Goal: Information Seeking & Learning: Learn about a topic

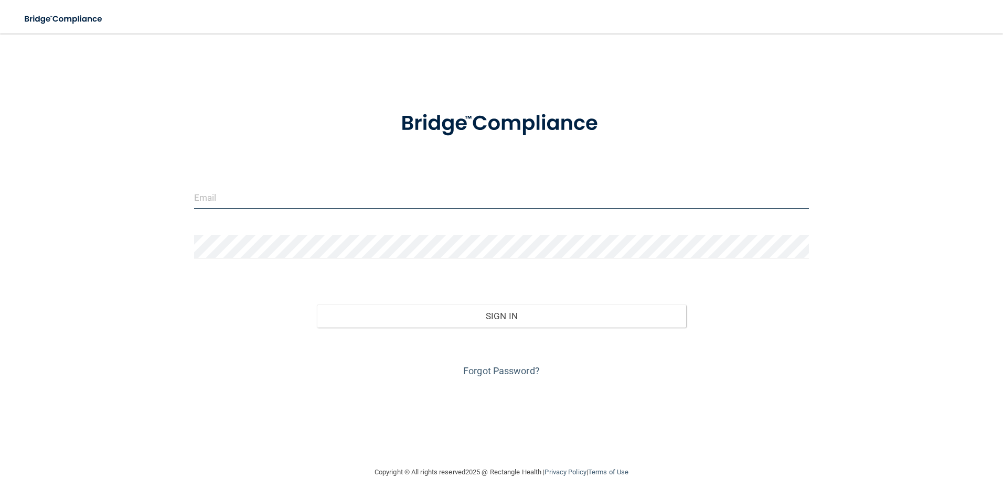
drag, startPoint x: 311, startPoint y: 202, endPoint x: 313, endPoint y: 209, distance: 6.8
click at [313, 209] on input "email" at bounding box center [501, 198] width 615 height 24
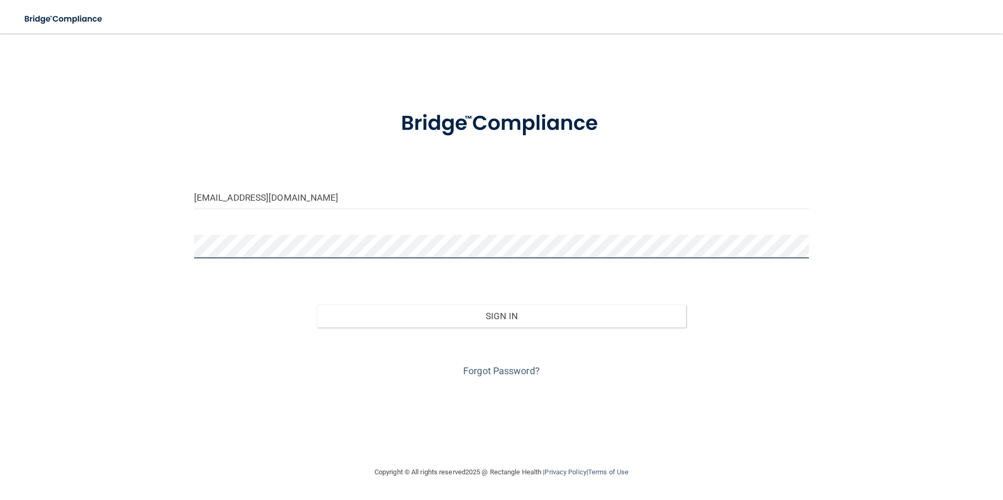
click at [317, 305] on button "Sign In" at bounding box center [501, 316] width 369 height 23
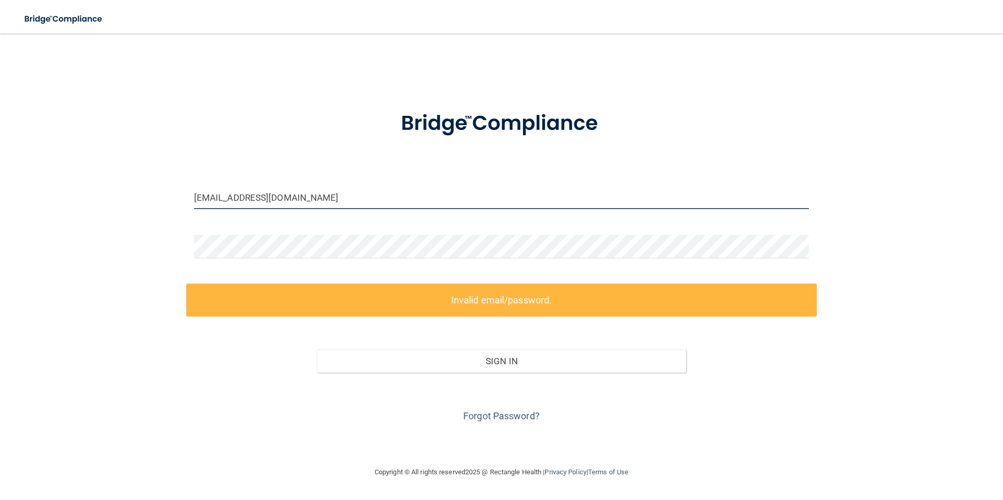
click at [308, 202] on input "[EMAIL_ADDRESS][DOMAIN_NAME]" at bounding box center [501, 198] width 615 height 24
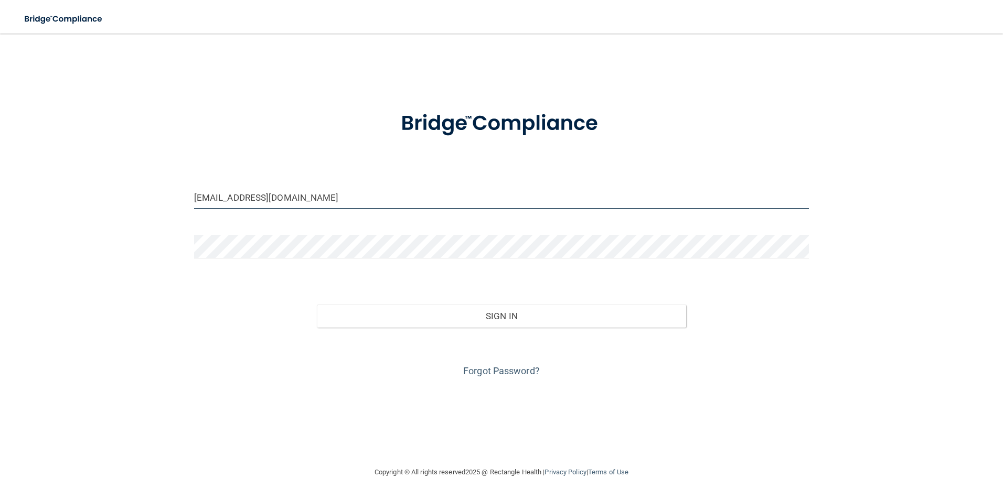
click at [249, 198] on input "sulamitasosa@gmail.com" at bounding box center [501, 198] width 615 height 24
type input "sulamitasosa22@gmail.com"
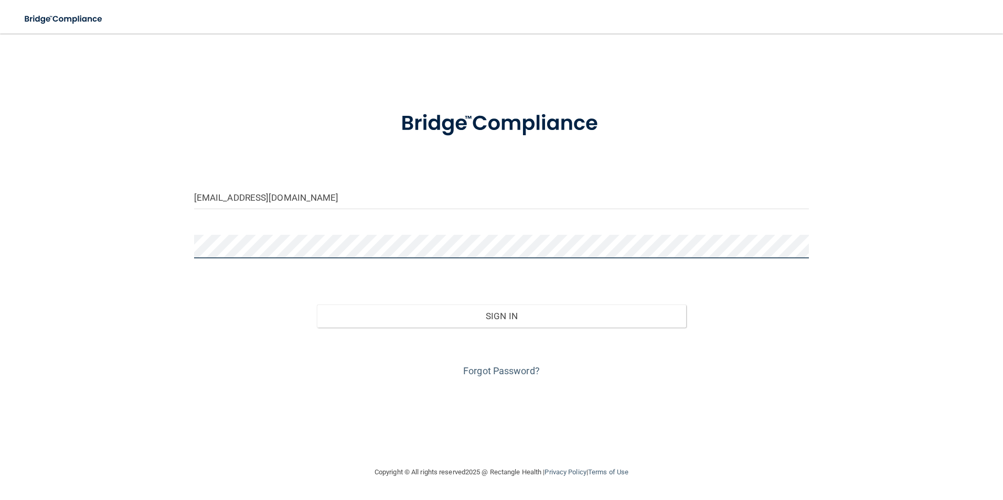
click at [108, 252] on div "sulamitasosa22@gmail.com Invalid email/password. You don't have permission to a…" at bounding box center [501, 250] width 961 height 412
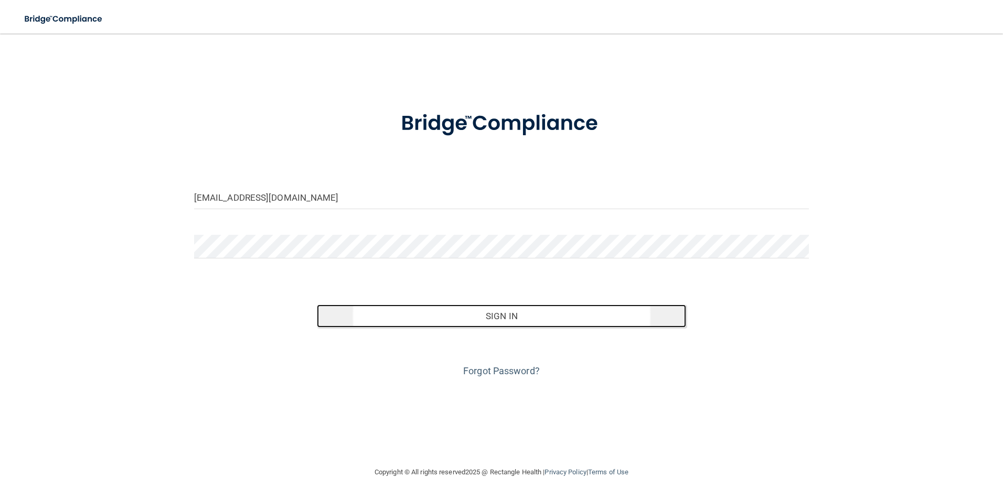
click at [511, 309] on button "Sign In" at bounding box center [501, 316] width 369 height 23
click at [448, 314] on button "Sign In" at bounding box center [501, 316] width 369 height 23
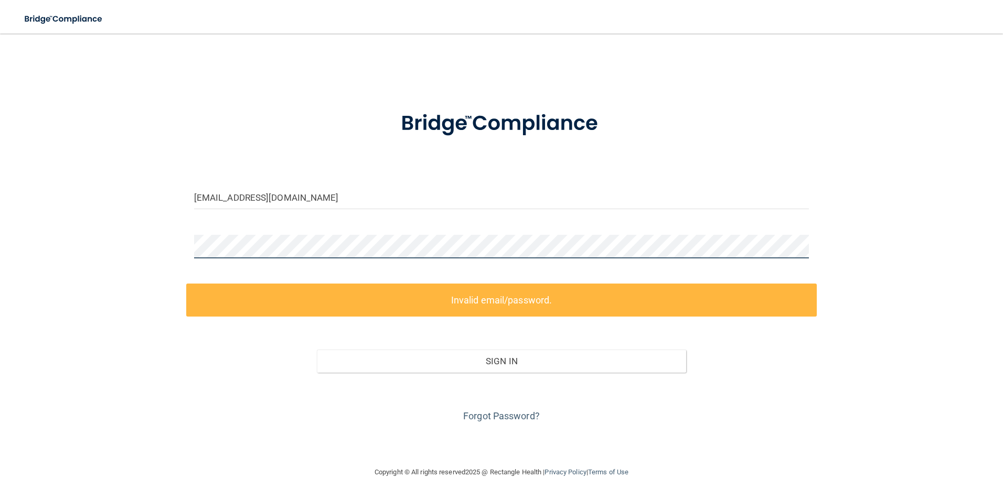
click at [22, 251] on div "sulamitasosa22@gmail.com Invalid email/password. You don't have permission to a…" at bounding box center [501, 250] width 961 height 412
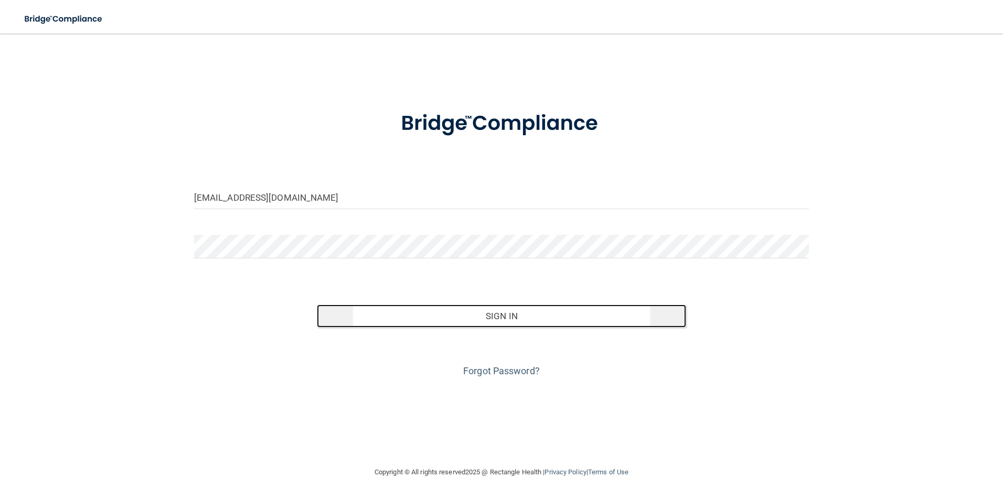
click at [532, 320] on button "Sign In" at bounding box center [501, 316] width 369 height 23
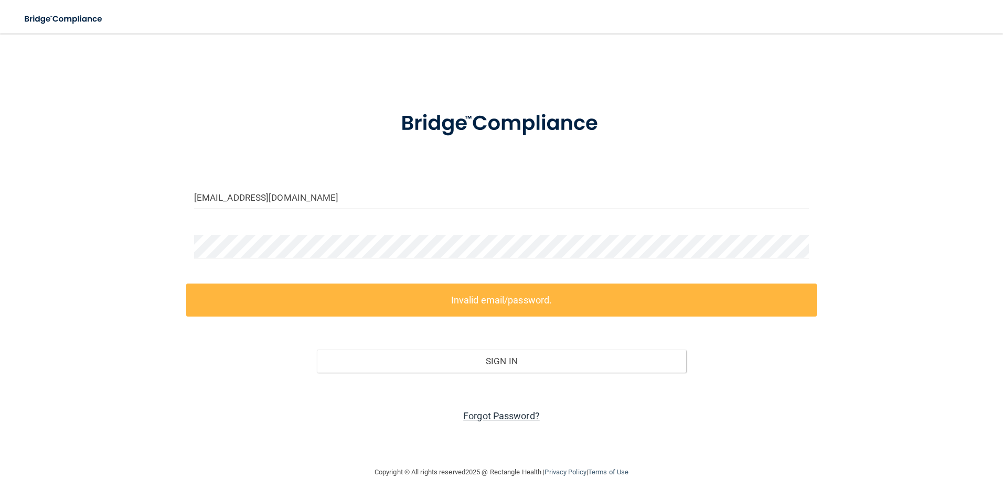
click at [504, 413] on link "Forgot Password?" at bounding box center [501, 416] width 77 height 11
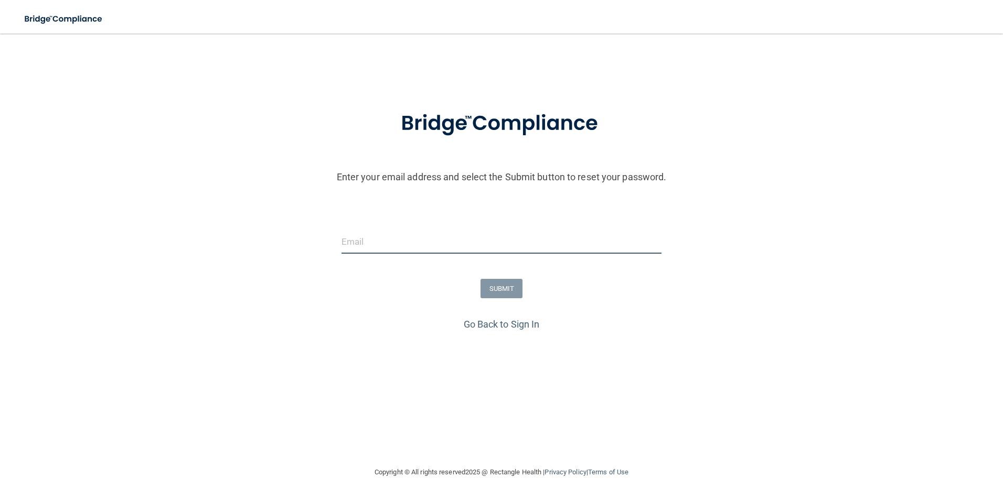
click at [413, 241] on input "email" at bounding box center [501, 242] width 320 height 24
type input "sulamitasosa22@gmail.com"
click at [514, 289] on button "SUBMIT" at bounding box center [501, 288] width 42 height 19
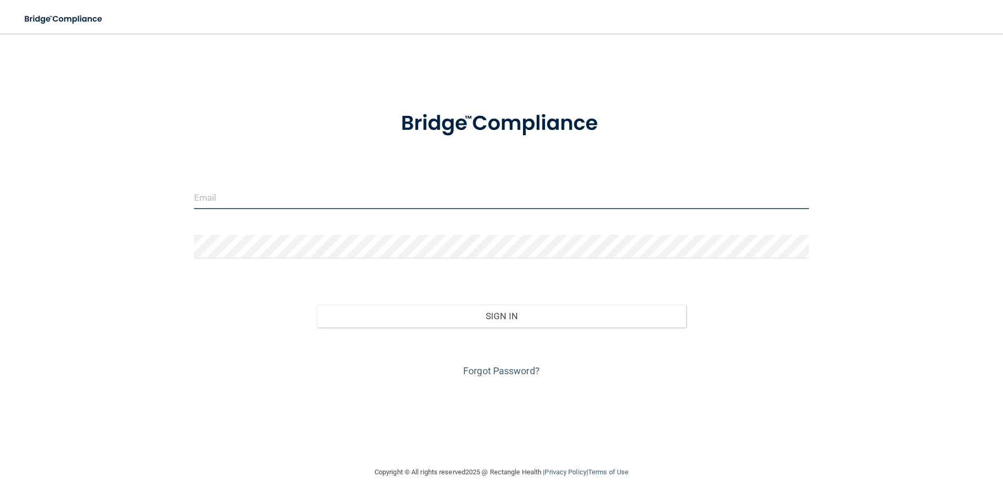
click at [211, 198] on input "email" at bounding box center [501, 198] width 615 height 24
type input "sulamitasosa22@gmail.com"
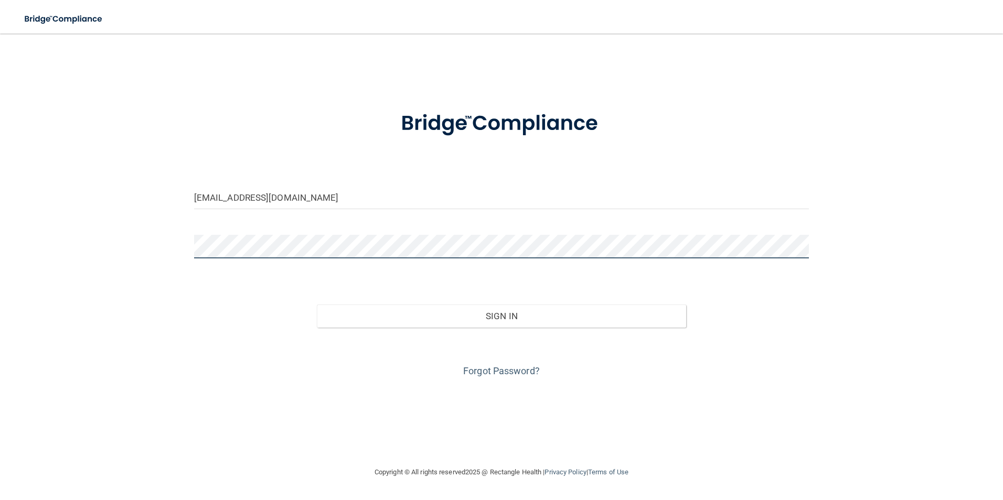
click at [317, 305] on button "Sign In" at bounding box center [501, 316] width 369 height 23
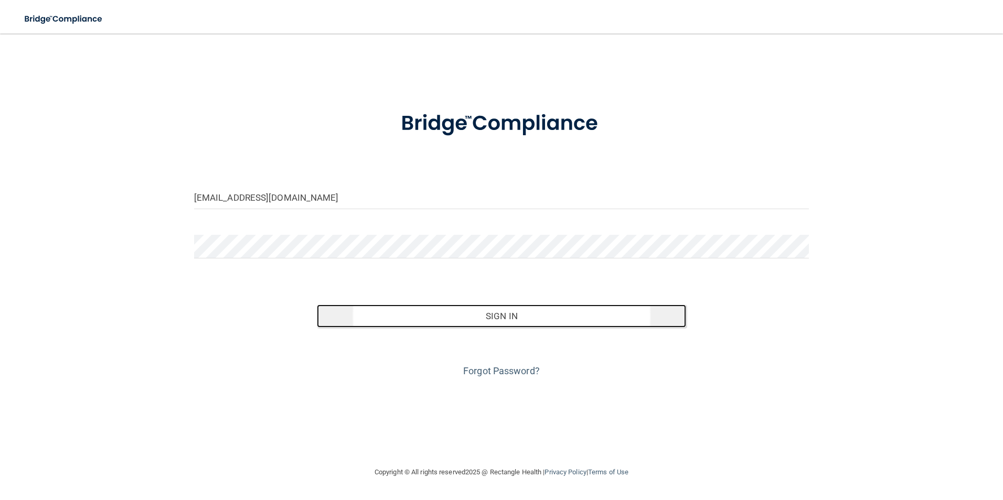
click at [470, 312] on button "Sign In" at bounding box center [501, 316] width 369 height 23
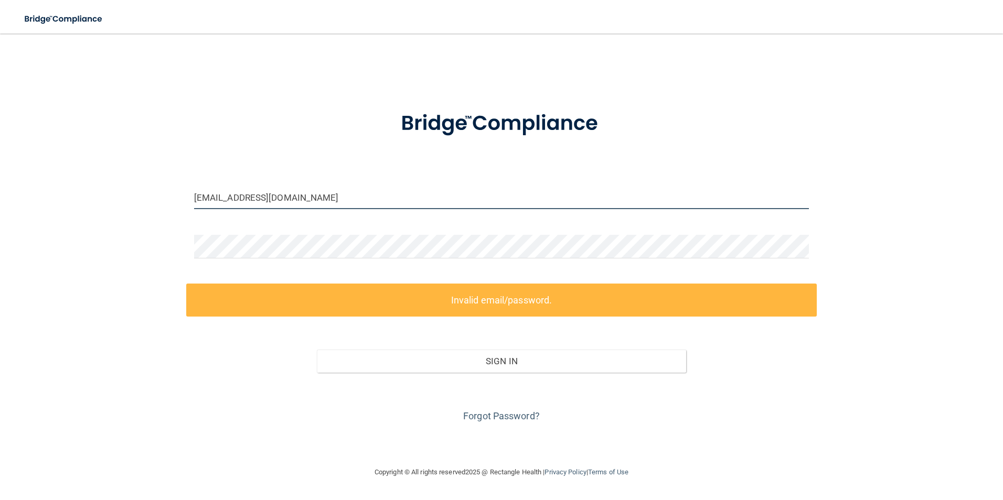
click at [330, 196] on input "sulamitasosa22@gmail.com" at bounding box center [501, 198] width 615 height 24
drag, startPoint x: 322, startPoint y: 197, endPoint x: 156, endPoint y: 202, distance: 165.3
click at [156, 202] on div "sulamitasosa22@gmail.com Invalid email/password. You don't have permission to a…" at bounding box center [501, 250] width 961 height 412
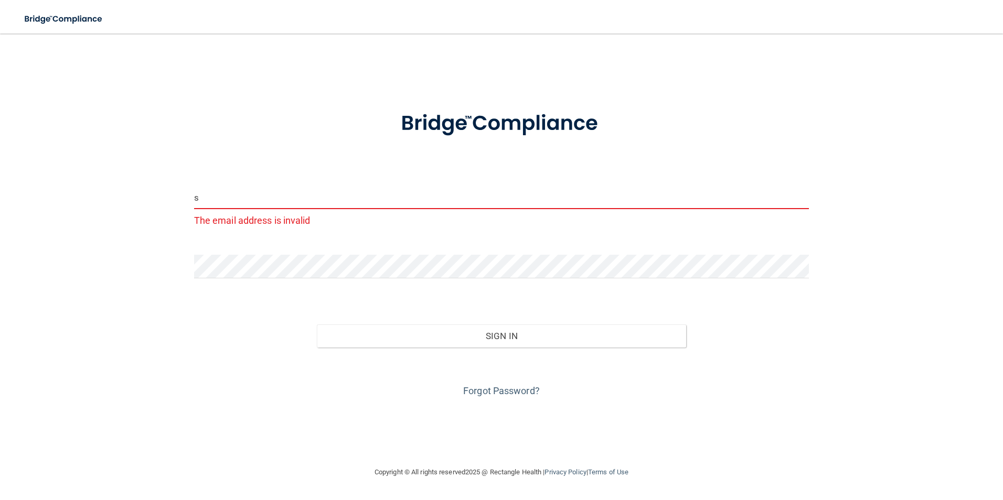
type input "[EMAIL_ADDRESS][DOMAIN_NAME]"
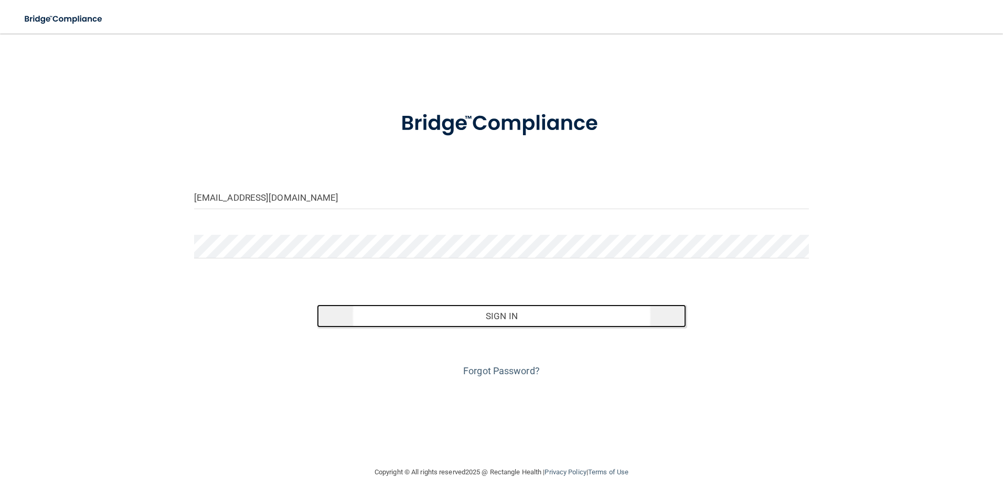
click at [516, 313] on button "Sign In" at bounding box center [501, 316] width 369 height 23
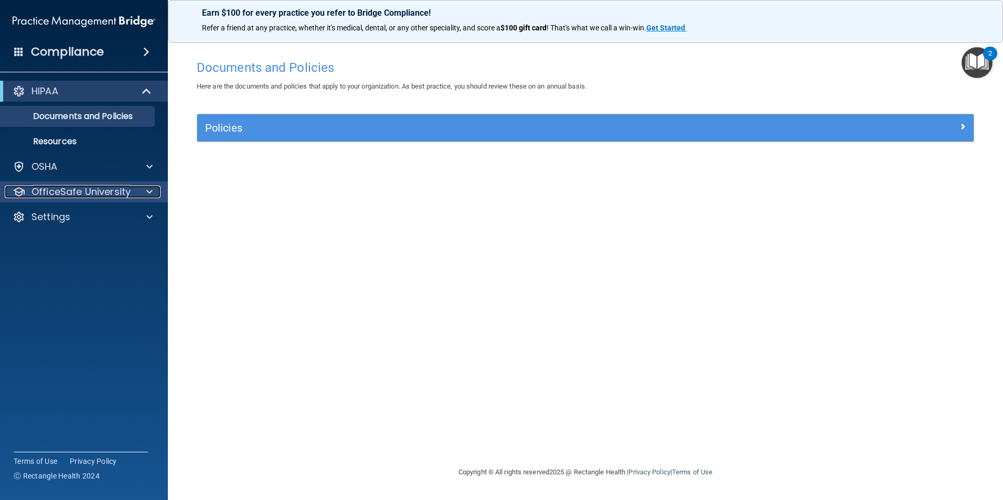
click at [91, 191] on p "OfficeSafe University" at bounding box center [80, 192] width 99 height 13
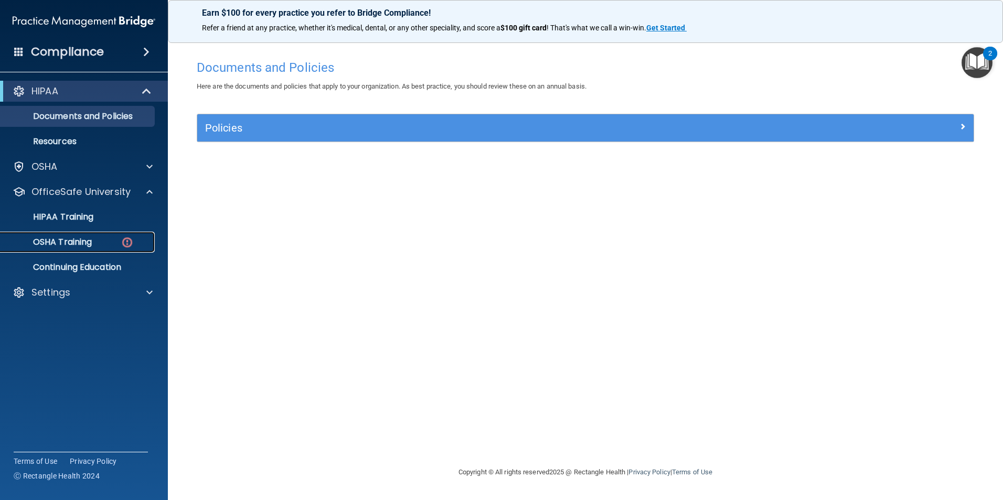
click at [87, 244] on p "OSHA Training" at bounding box center [49, 242] width 85 height 10
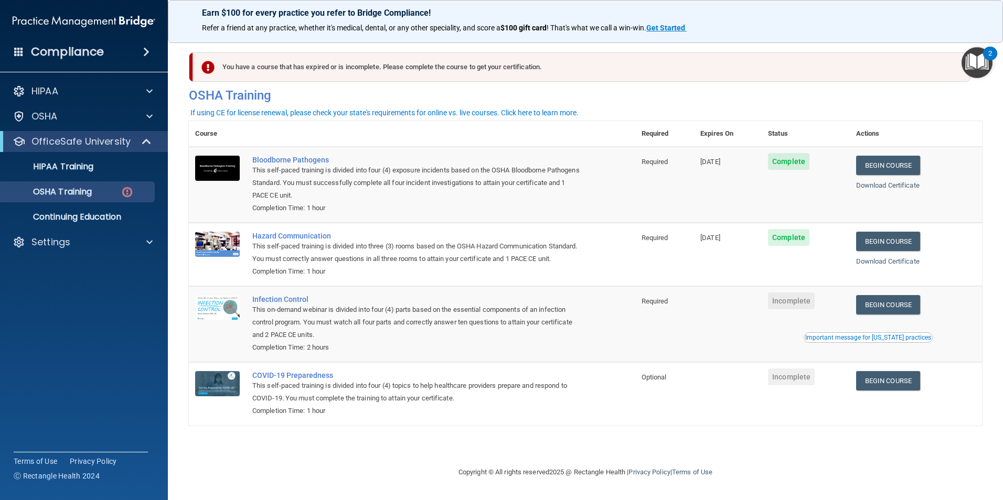
click at [580, 462] on div "Copyright © All rights reserved 2025 @ Rectangle Health | Privacy Policy | Term…" at bounding box center [585, 473] width 383 height 34
click at [895, 315] on link "Begin Course" at bounding box center [888, 304] width 64 height 19
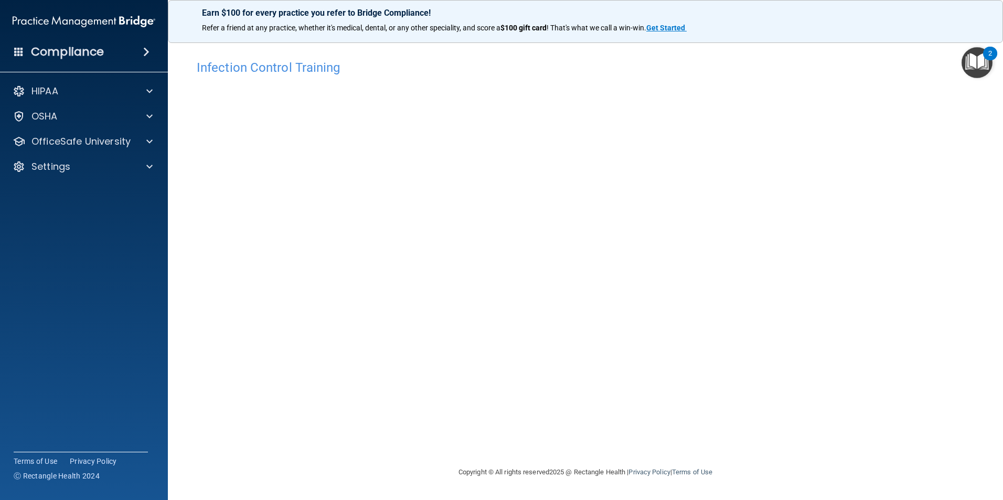
click at [787, 175] on div "Infection Control Training This course doesn’t expire until . Are you sure you …" at bounding box center [585, 261] width 793 height 412
click at [953, 231] on div "Infection Control Training This course doesn’t expire until . Are you sure you …" at bounding box center [585, 261] width 793 height 412
click at [913, 265] on div "Infection Control Training This course doesn’t expire until . Are you sure you …" at bounding box center [585, 261] width 793 height 412
click at [973, 219] on div "Infection Control Training This course doesn’t expire until . Are you sure you …" at bounding box center [585, 261] width 793 height 412
drag, startPoint x: 886, startPoint y: 252, endPoint x: 891, endPoint y: 255, distance: 5.4
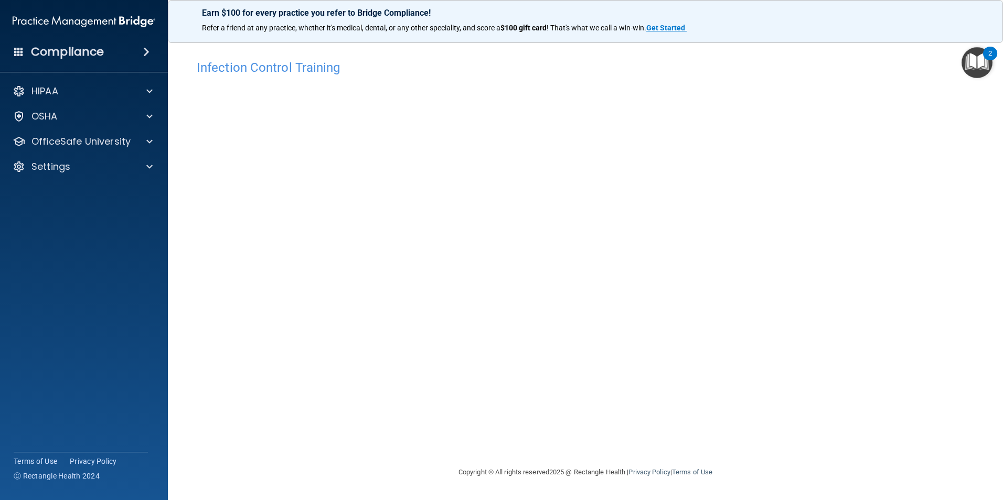
click at [891, 255] on div "Infection Control Training This course doesn’t expire until . Are you sure you …" at bounding box center [585, 261] width 793 height 412
click at [941, 248] on div "Infection Control Training This course doesn’t expire until . Are you sure you …" at bounding box center [585, 261] width 793 height 412
click at [961, 210] on div "Infection Control Training This course doesn’t expire until . Are you sure you …" at bounding box center [585, 261] width 793 height 412
click at [1002, 272] on html "Compliance HIPAA Documents and Policies Report an Incident Business Associates …" at bounding box center [501, 250] width 1003 height 500
click at [908, 373] on div "Infection Control Training This course doesn’t expire until . Are you sure you …" at bounding box center [585, 261] width 793 height 412
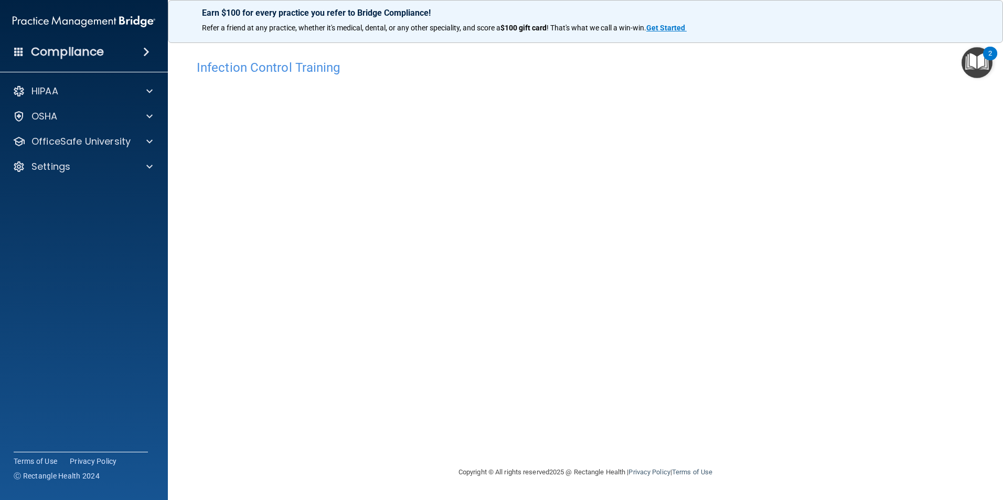
click at [964, 238] on div "Infection Control Training This course doesn’t expire until . Are you sure you …" at bounding box center [585, 261] width 793 height 412
click at [960, 280] on div "Infection Control Training This course doesn’t expire until . Are you sure you …" at bounding box center [585, 261] width 793 height 412
click at [954, 231] on div "Infection Control Training This course doesn’t expire until . Are you sure you …" at bounding box center [585, 261] width 793 height 412
click at [925, 322] on div "Infection Control Training This course doesn’t expire until . Are you sure you …" at bounding box center [585, 261] width 793 height 412
click at [923, 371] on div "Infection Control Training This course doesn’t expire until . Are you sure you …" at bounding box center [585, 261] width 793 height 412
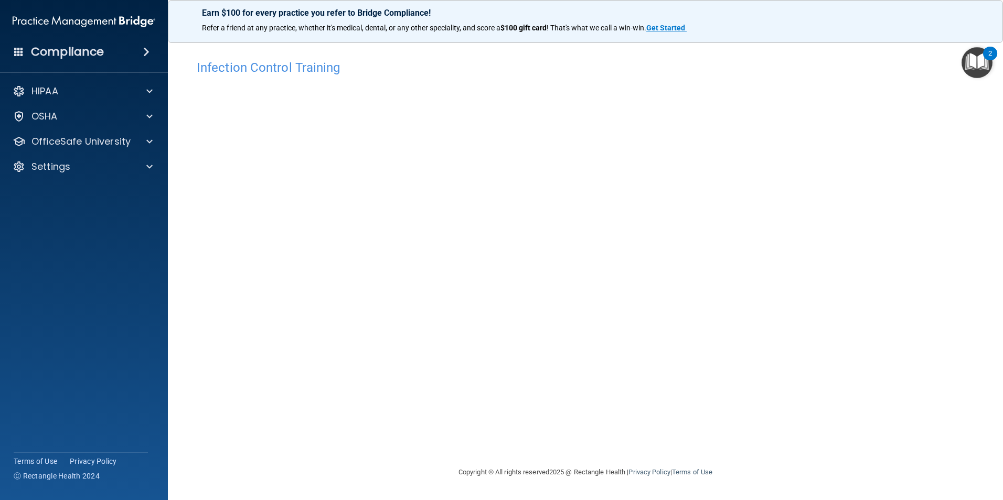
click at [943, 248] on div "Infection Control Training This course doesn’t expire until . Are you sure you …" at bounding box center [585, 261] width 793 height 412
click at [981, 247] on div "Infection Control Training This course doesn’t expire until . Are you sure you …" at bounding box center [585, 261] width 793 height 412
click at [922, 285] on div "Infection Control Training This course doesn’t expire until . Are you sure you …" at bounding box center [585, 261] width 793 height 412
click at [939, 268] on div "Infection Control Training This course doesn’t expire until . Are you sure you …" at bounding box center [585, 261] width 793 height 412
click at [149, 143] on span at bounding box center [149, 141] width 6 height 13
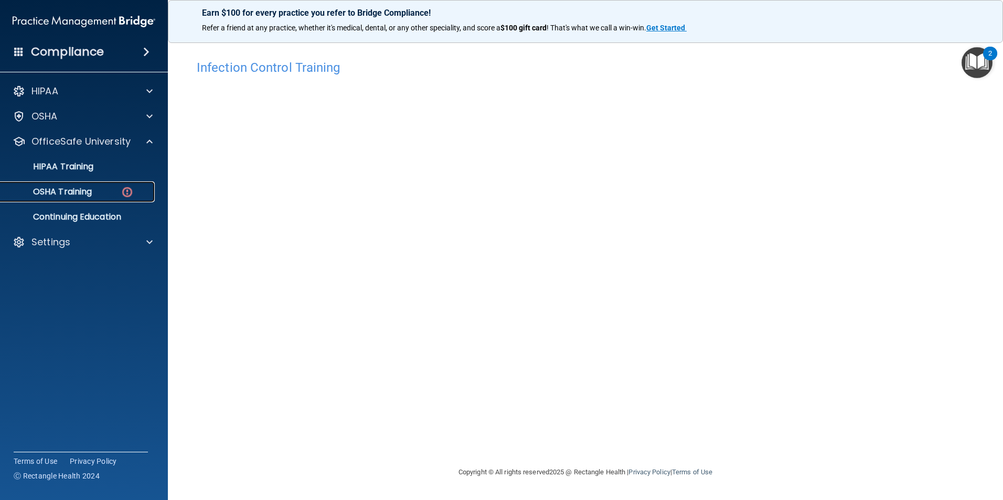
click at [113, 195] on div "OSHA Training" at bounding box center [78, 192] width 143 height 10
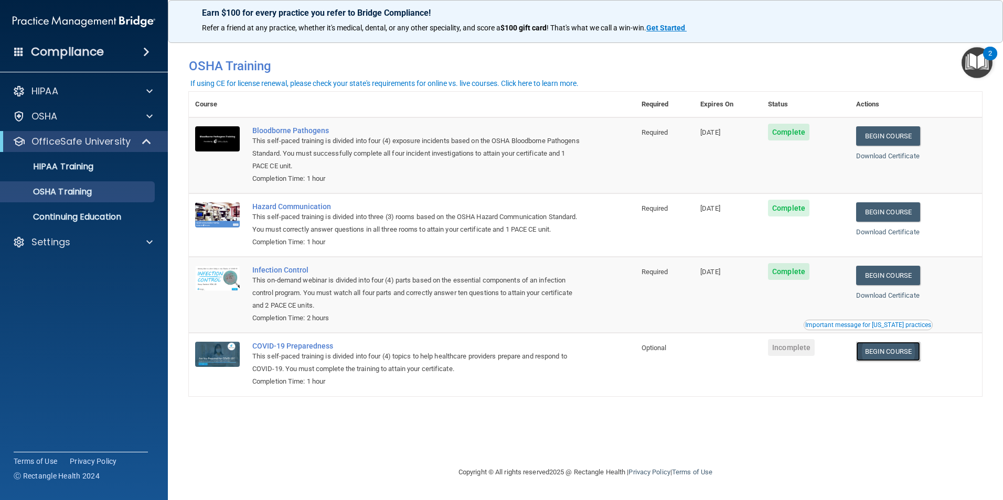
click at [912, 361] on link "Begin Course" at bounding box center [888, 351] width 64 height 19
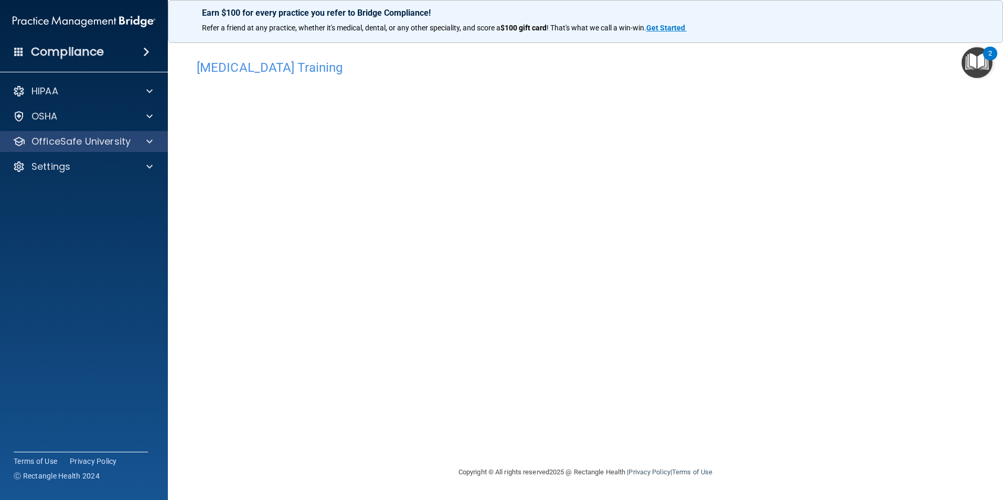
click at [82, 149] on div "OfficeSafe University" at bounding box center [84, 141] width 168 height 21
click at [138, 134] on div "OfficeSafe University" at bounding box center [84, 141] width 168 height 21
click at [152, 135] on div "OfficeSafe University" at bounding box center [84, 141] width 168 height 21
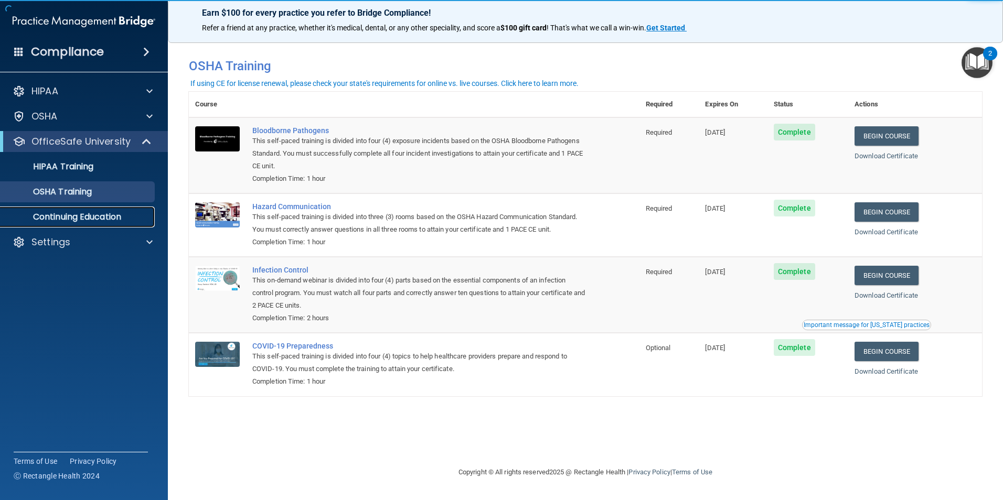
click at [92, 222] on p "Continuing Education" at bounding box center [78, 217] width 143 height 10
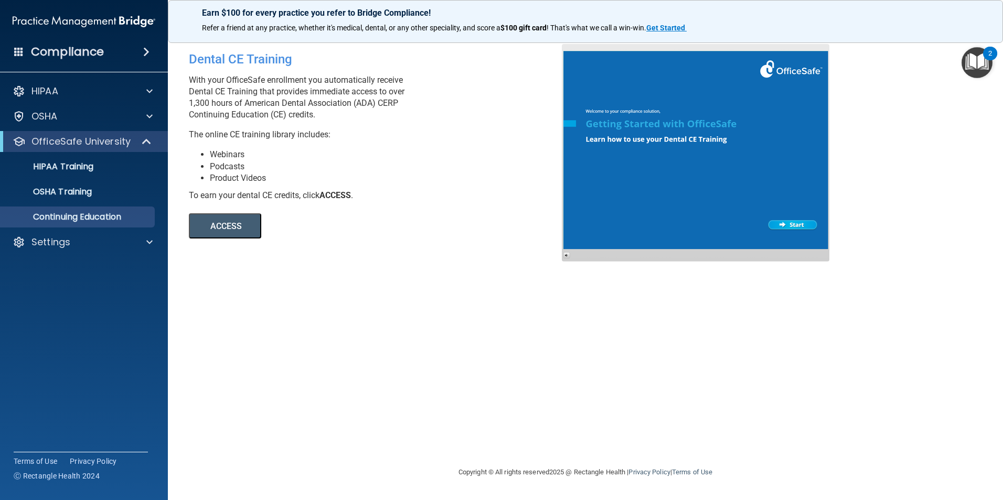
click at [321, 295] on div "Dental CE Training With your OfficeSafe enrollment you automatically receive De…" at bounding box center [585, 250] width 793 height 412
click at [87, 165] on p "HIPAA Training" at bounding box center [50, 167] width 87 height 10
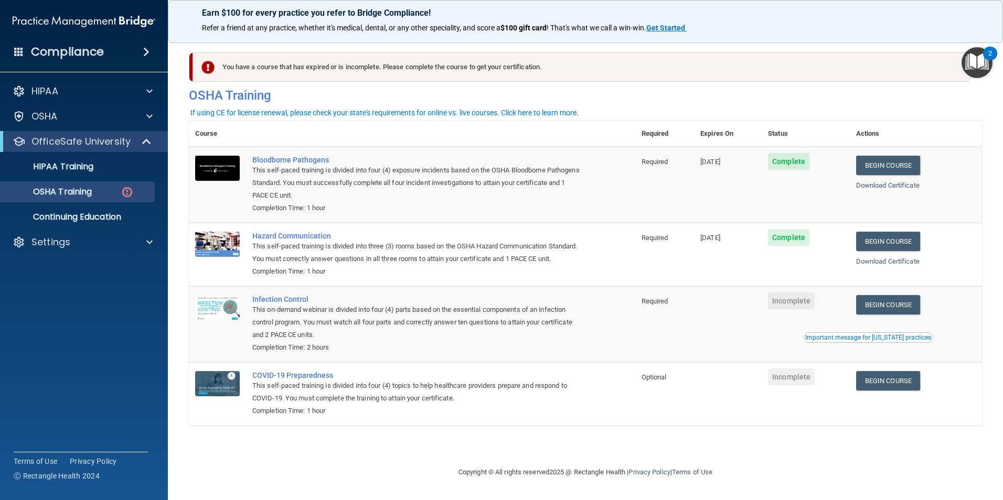
click at [961, 484] on footer "Copyright © All rights reserved 2025 @ Rectangle Health | Privacy Policy | Term…" at bounding box center [585, 473] width 793 height 34
